Goal: Check status: Check status

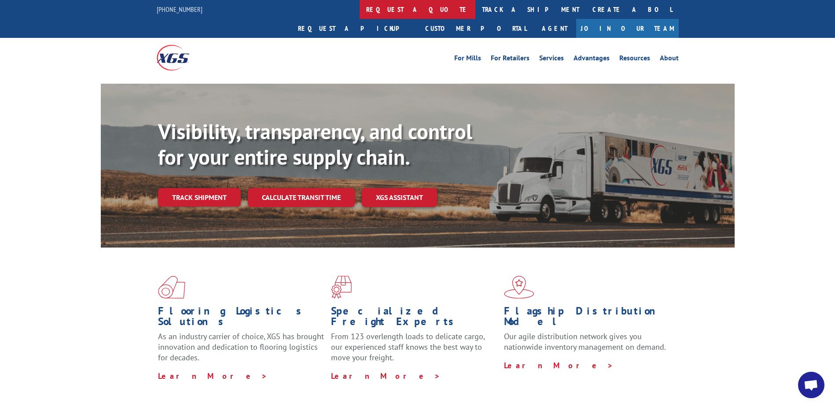
click at [359, 10] on link "request a quote" at bounding box center [417, 9] width 116 height 19
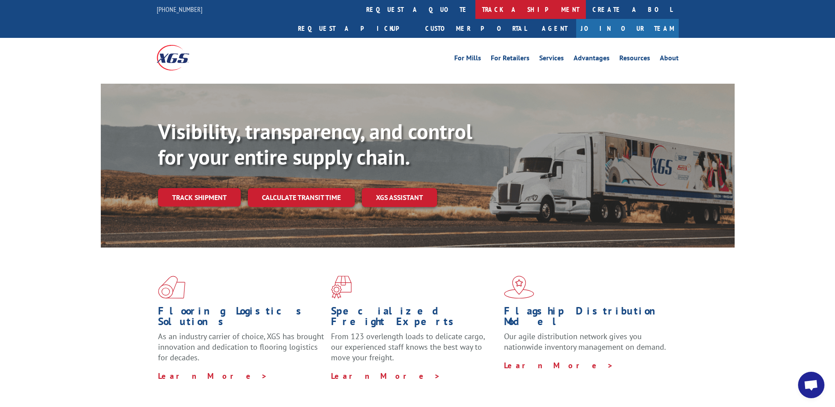
click at [475, 6] on link "track a shipment" at bounding box center [530, 9] width 110 height 19
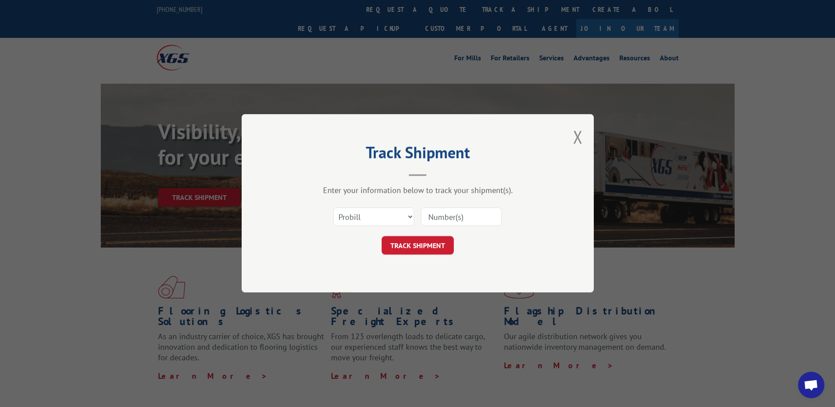
click at [466, 218] on input at bounding box center [461, 217] width 81 height 18
paste input "17562794"
type input "17562794"
click at [422, 251] on button "TRACK SHIPMENT" at bounding box center [418, 245] width 72 height 18
